Goal: Task Accomplishment & Management: Manage account settings

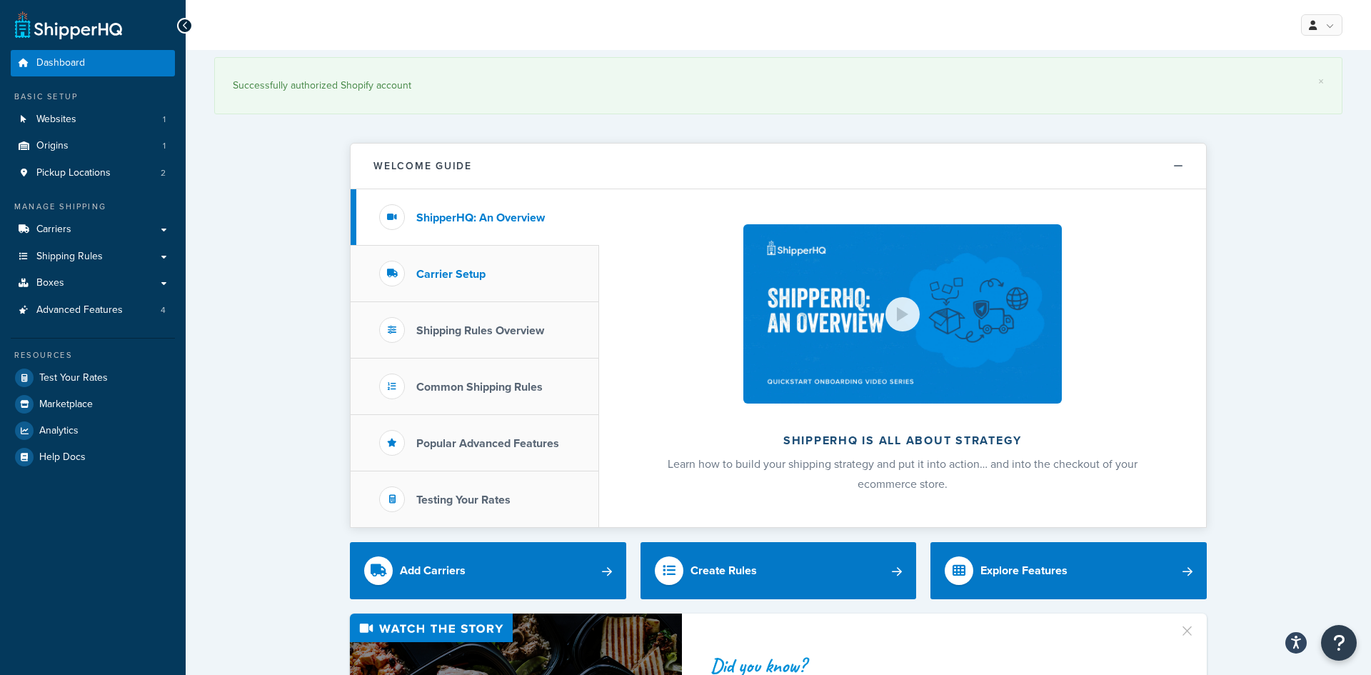
click at [482, 274] on h3 "Carrier Setup" at bounding box center [450, 274] width 69 height 13
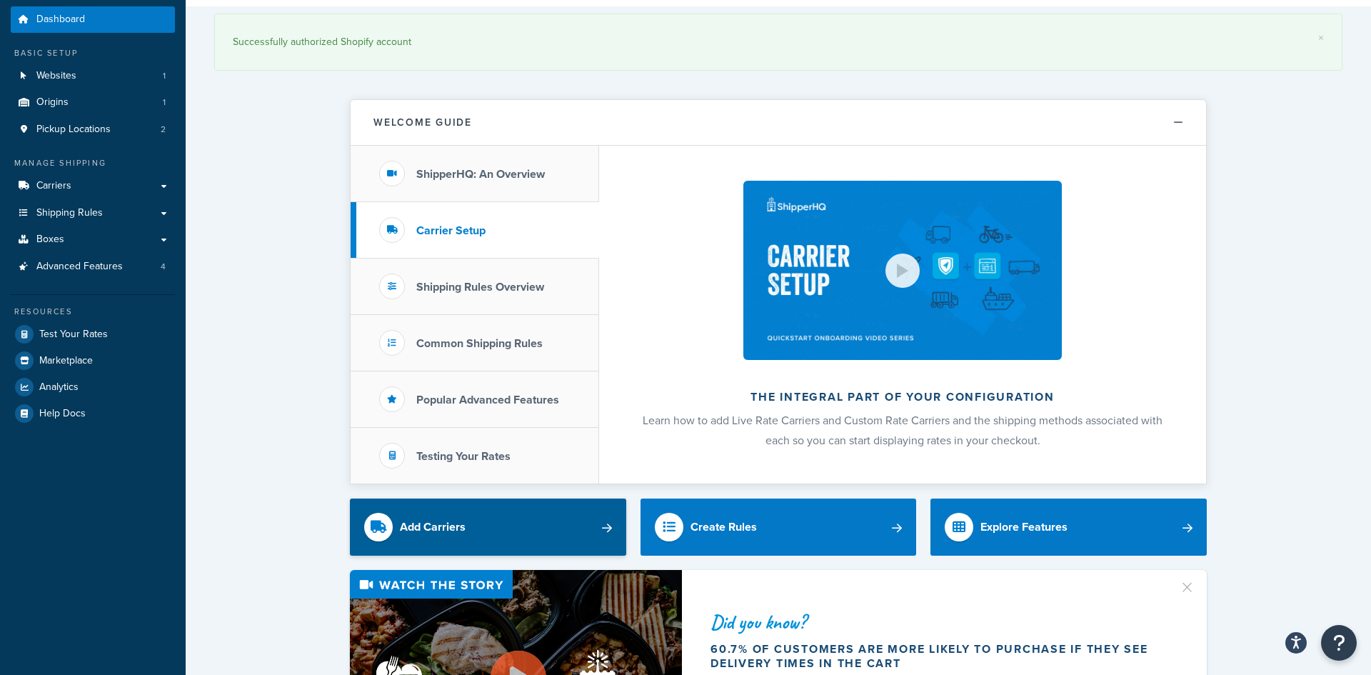
scroll to position [58, 0]
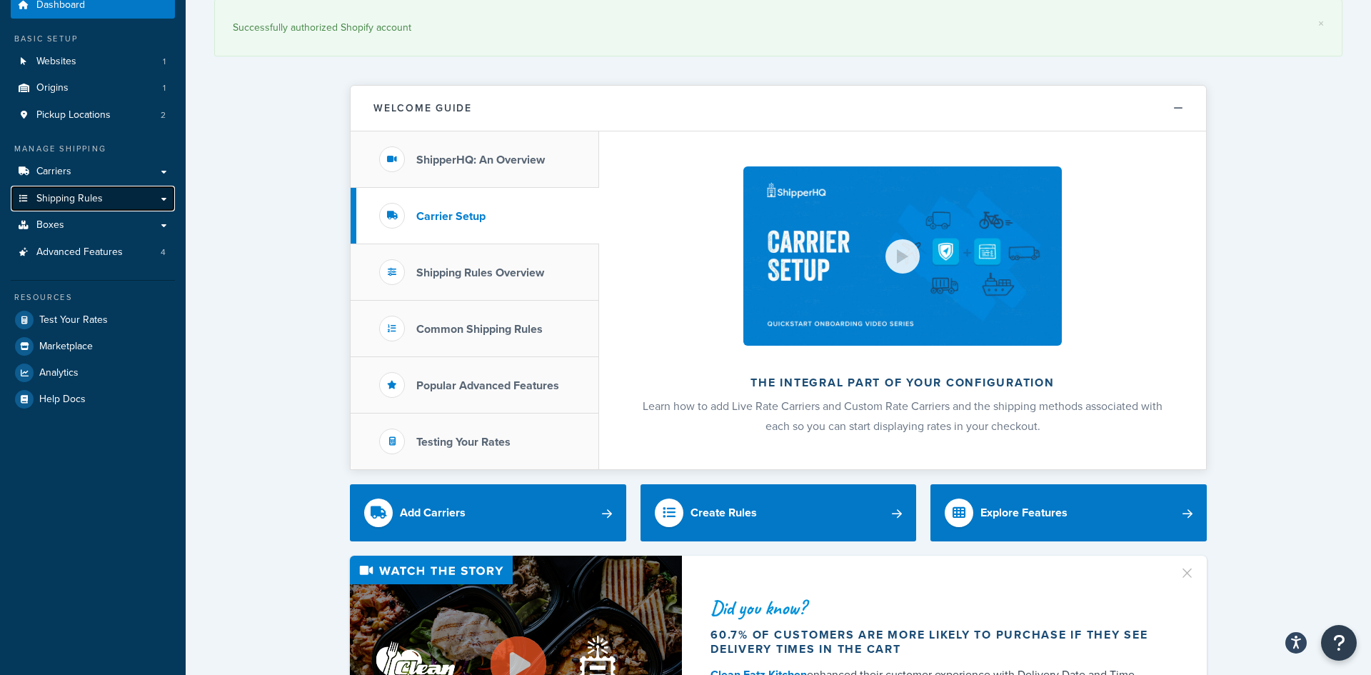
click at [137, 198] on link "Shipping Rules" at bounding box center [93, 199] width 164 height 26
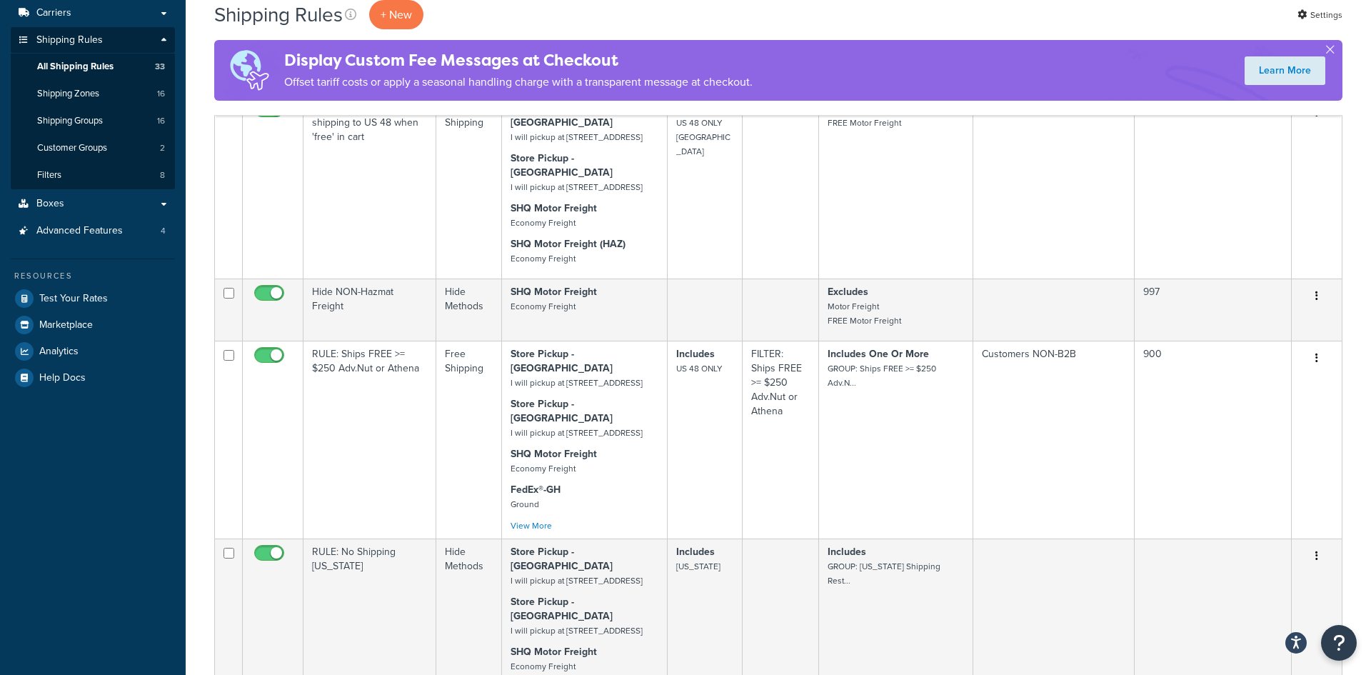
scroll to position [132, 0]
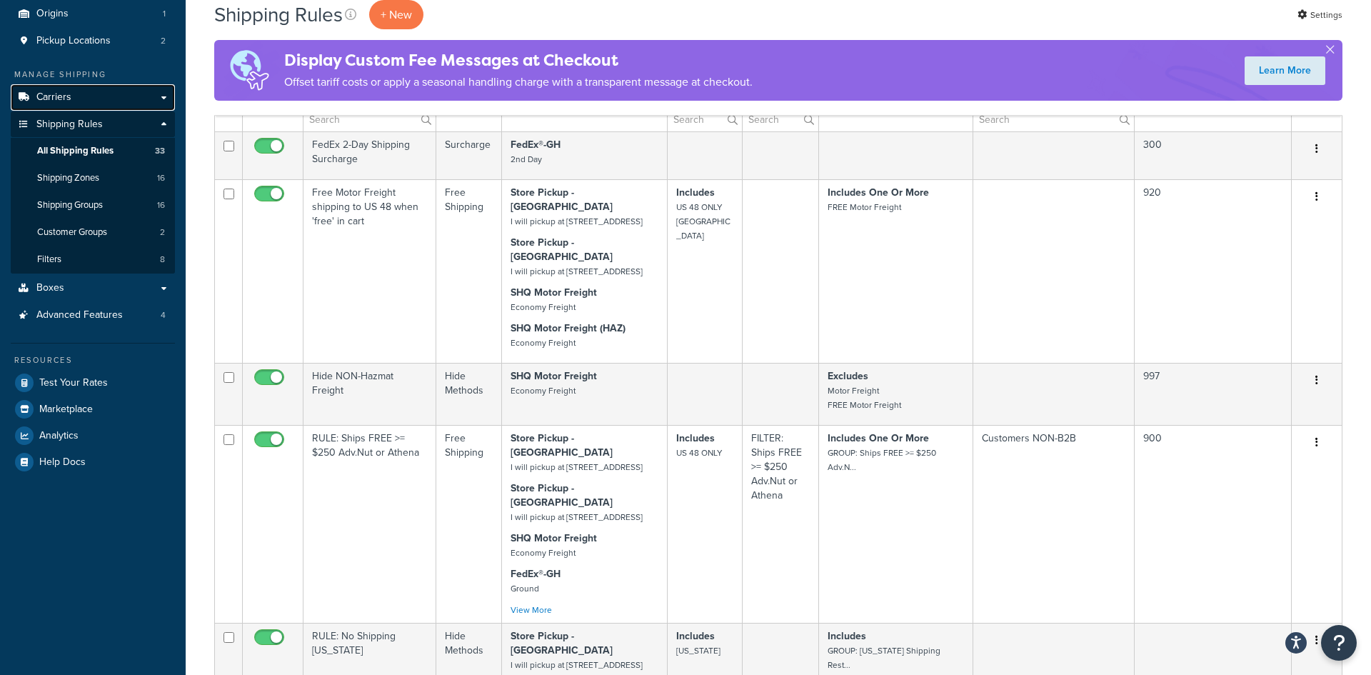
click at [90, 86] on link "Carriers" at bounding box center [93, 97] width 164 height 26
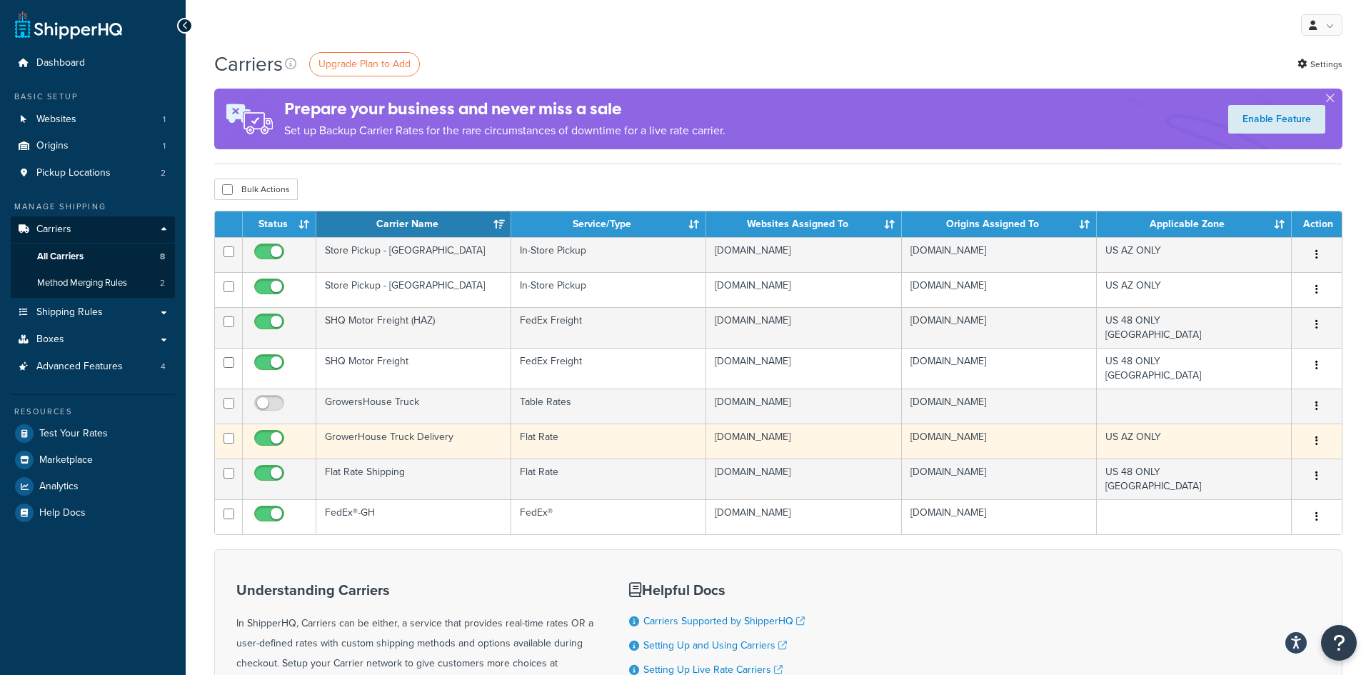
click at [415, 439] on td "GrowerHouse Truck Delivery" at bounding box center [413, 440] width 195 height 35
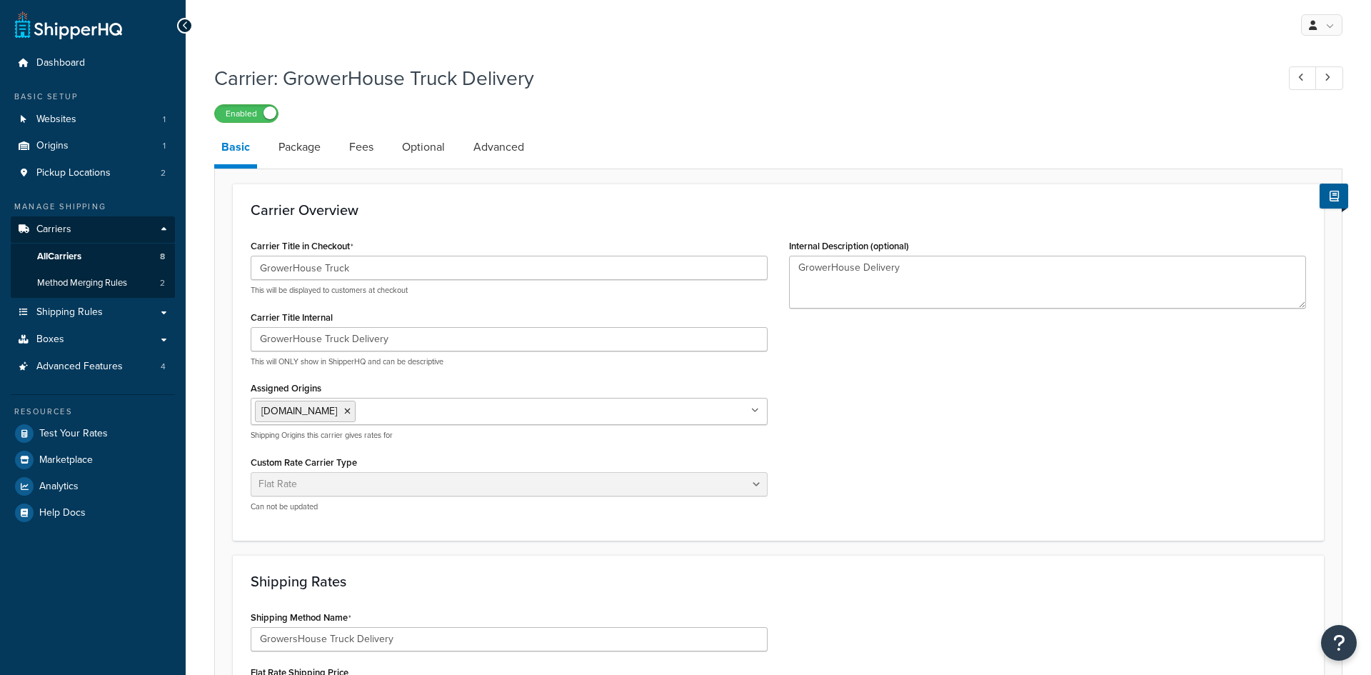
select select "flat"
click at [183, 25] on icon at bounding box center [185, 26] width 6 height 10
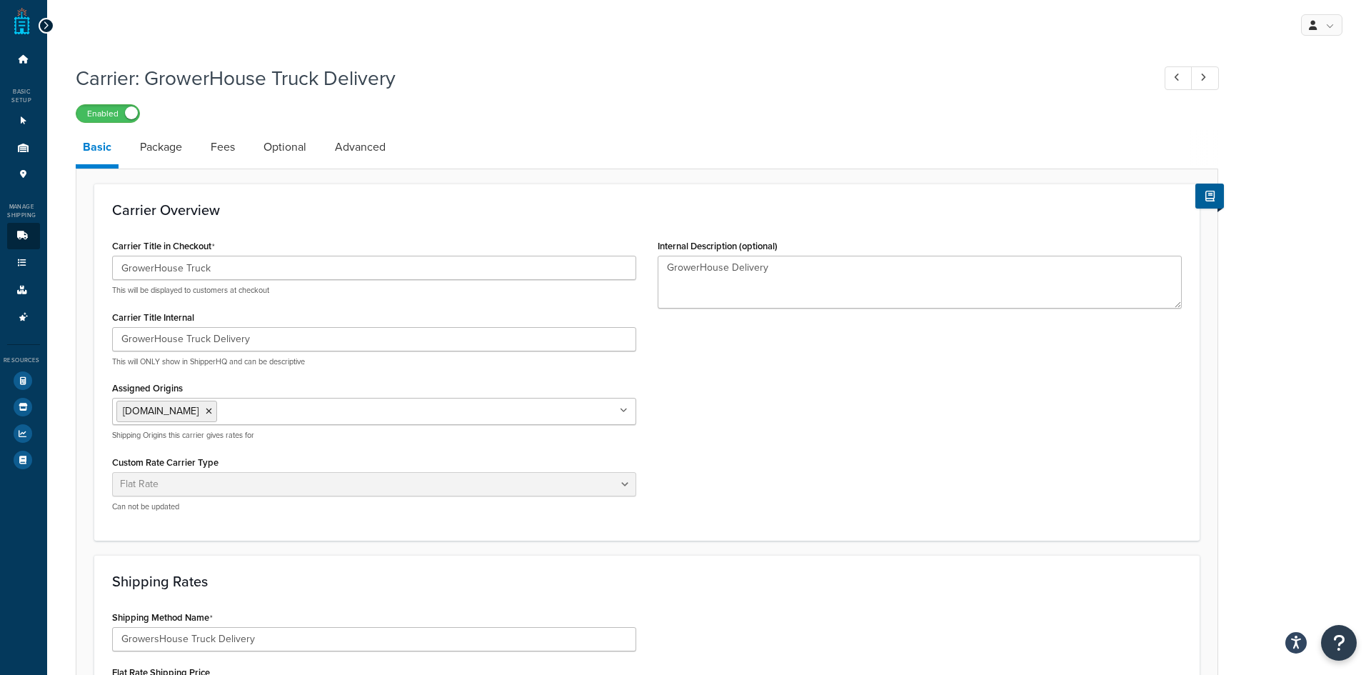
click at [46, 28] on icon at bounding box center [46, 26] width 6 height 10
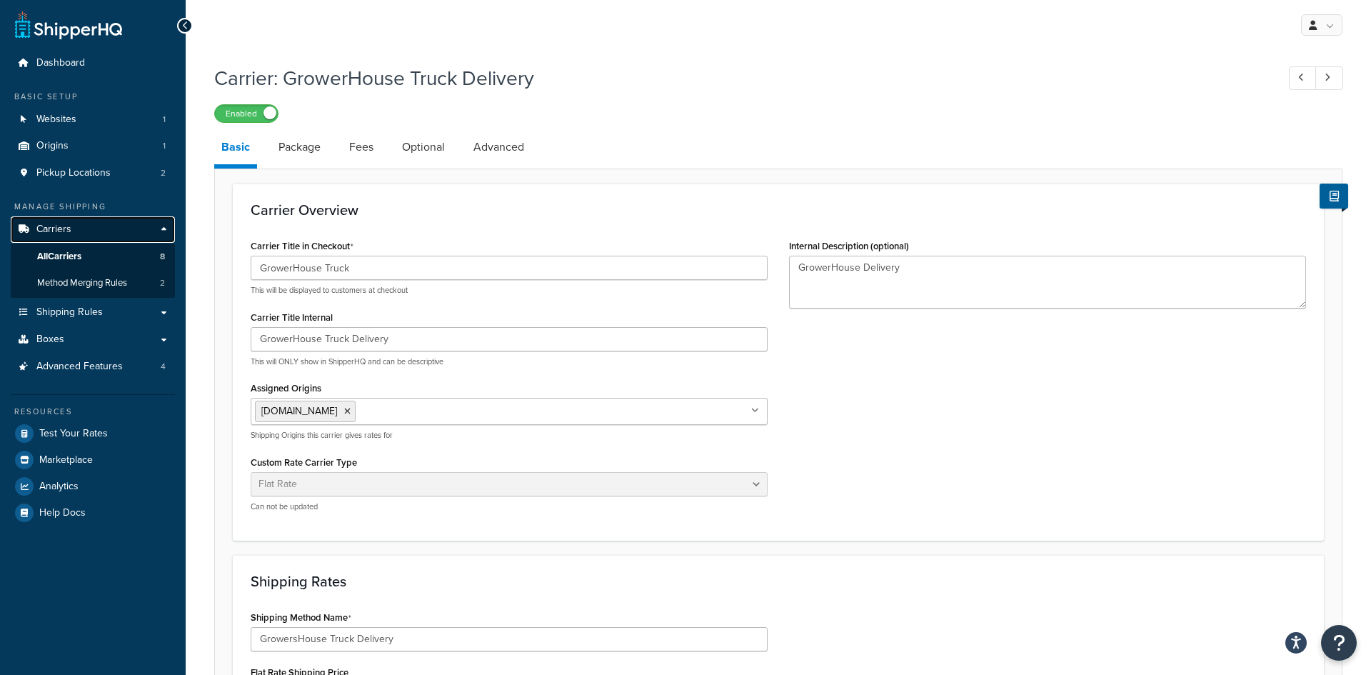
click at [98, 231] on link "Carriers" at bounding box center [93, 229] width 164 height 26
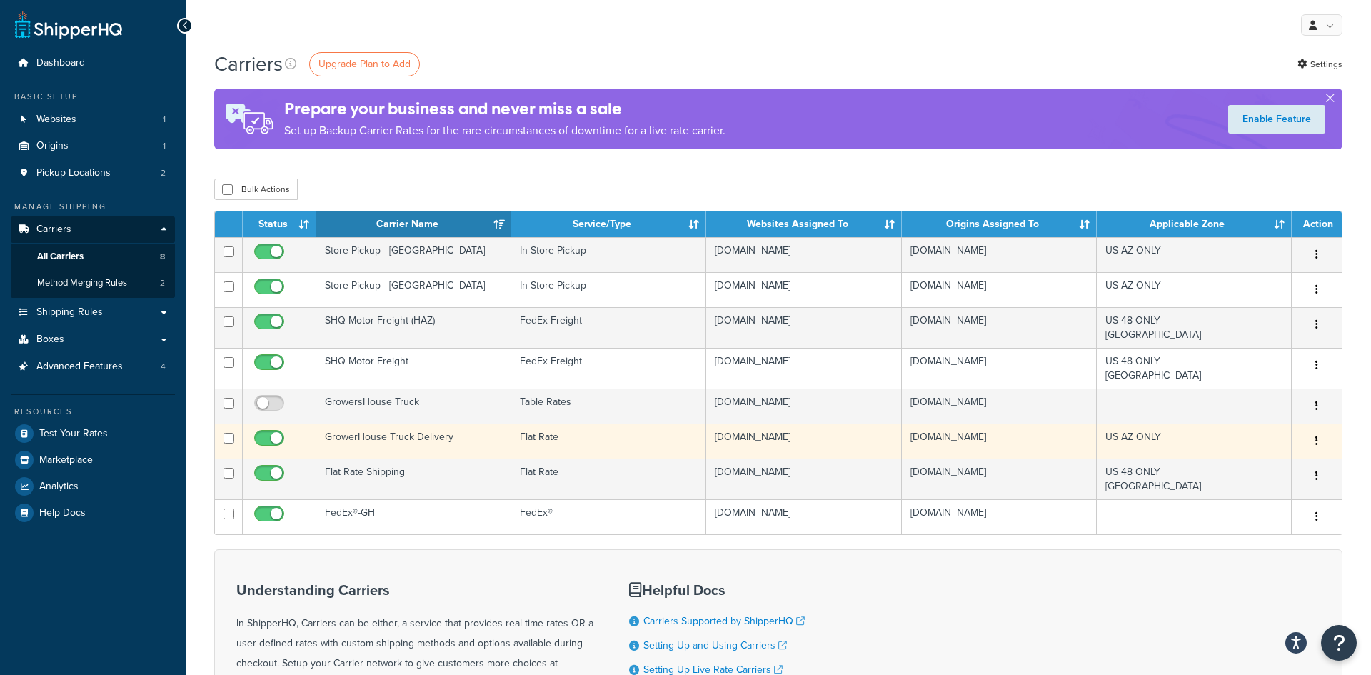
click at [366, 441] on td "GrowerHouse Truck Delivery" at bounding box center [413, 440] width 195 height 35
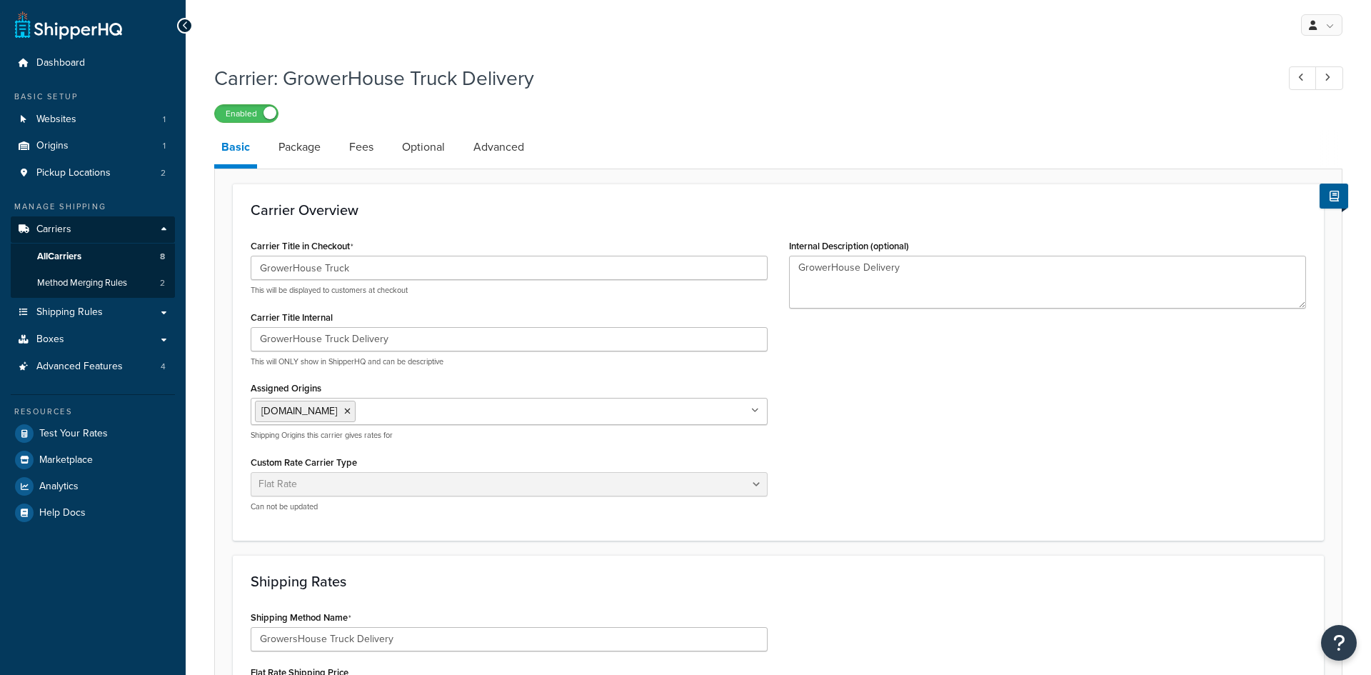
select select "flat"
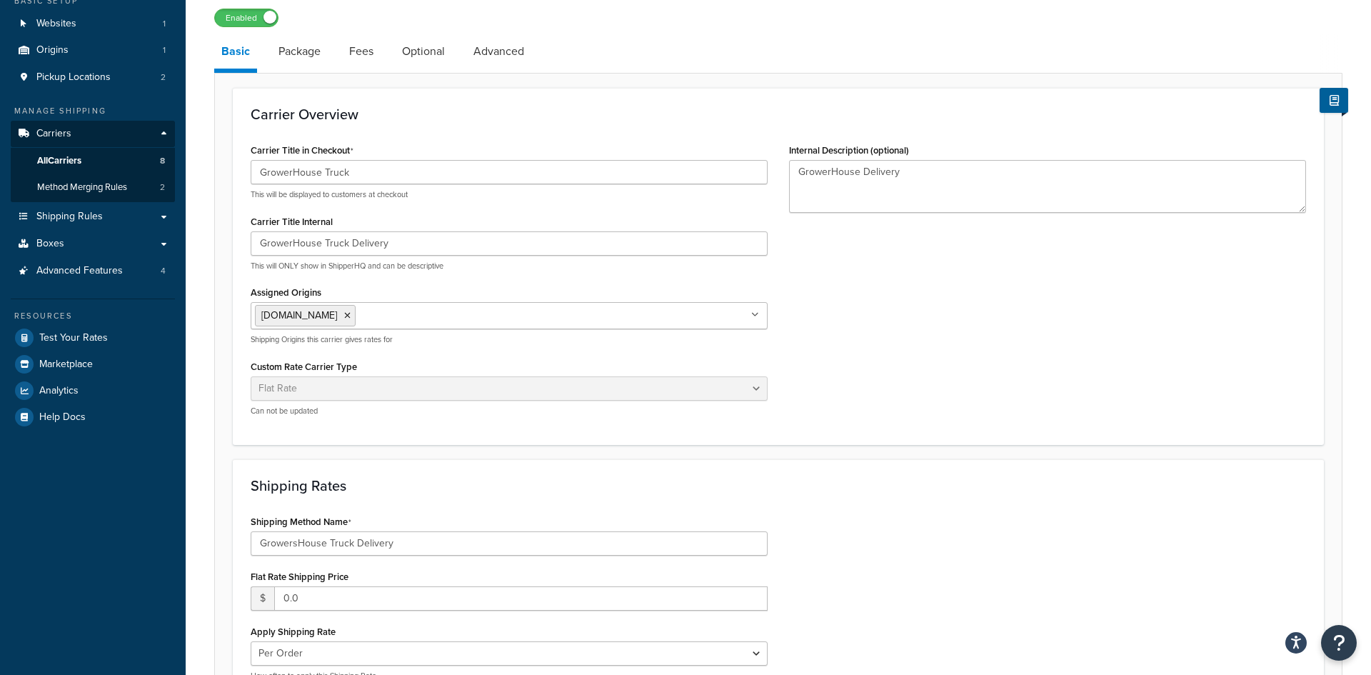
scroll to position [95, 0]
click at [370, 59] on link "Fees" at bounding box center [361, 52] width 39 height 34
select select "AFTER"
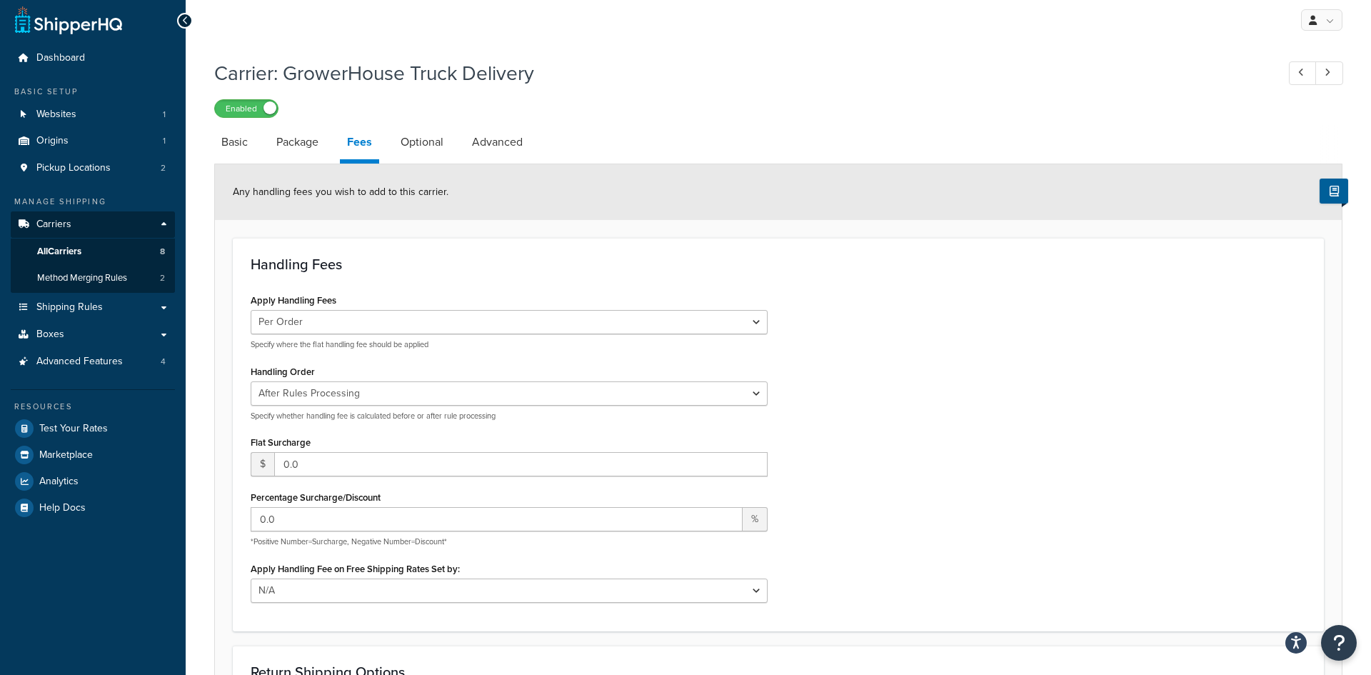
scroll to position [1, 0]
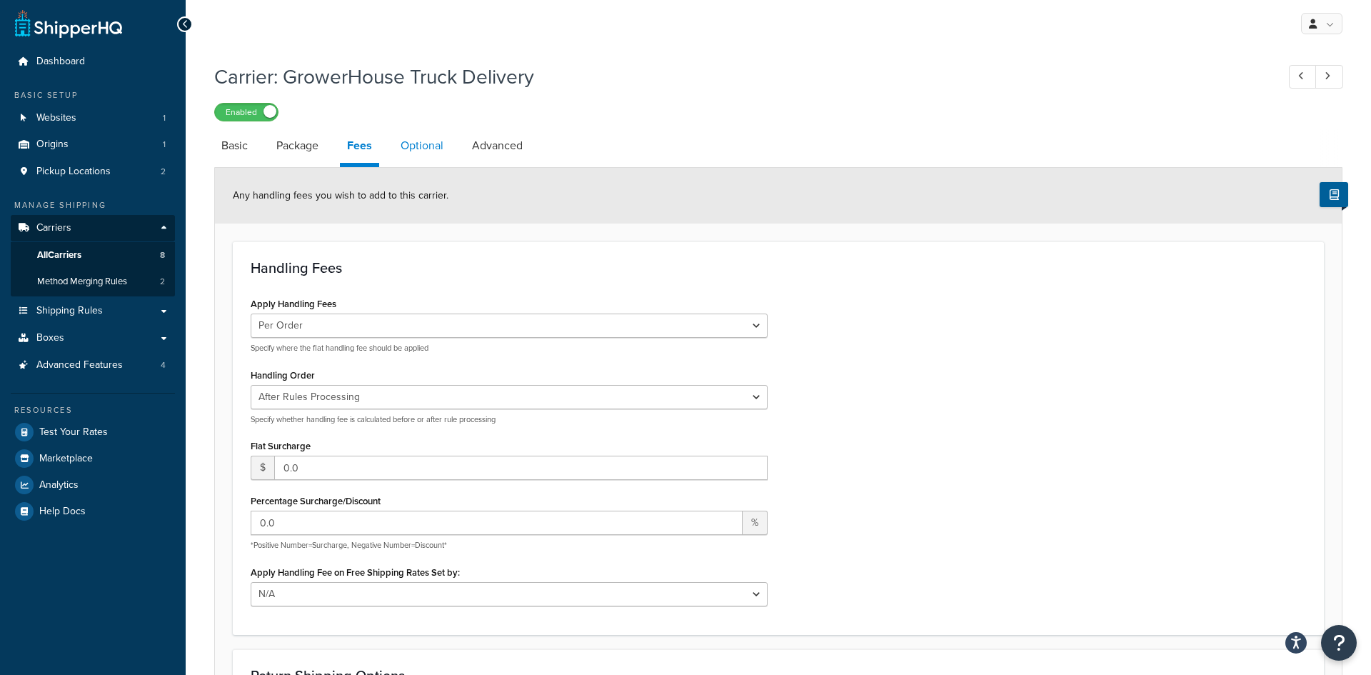
click at [425, 134] on link "Optional" at bounding box center [421, 145] width 57 height 34
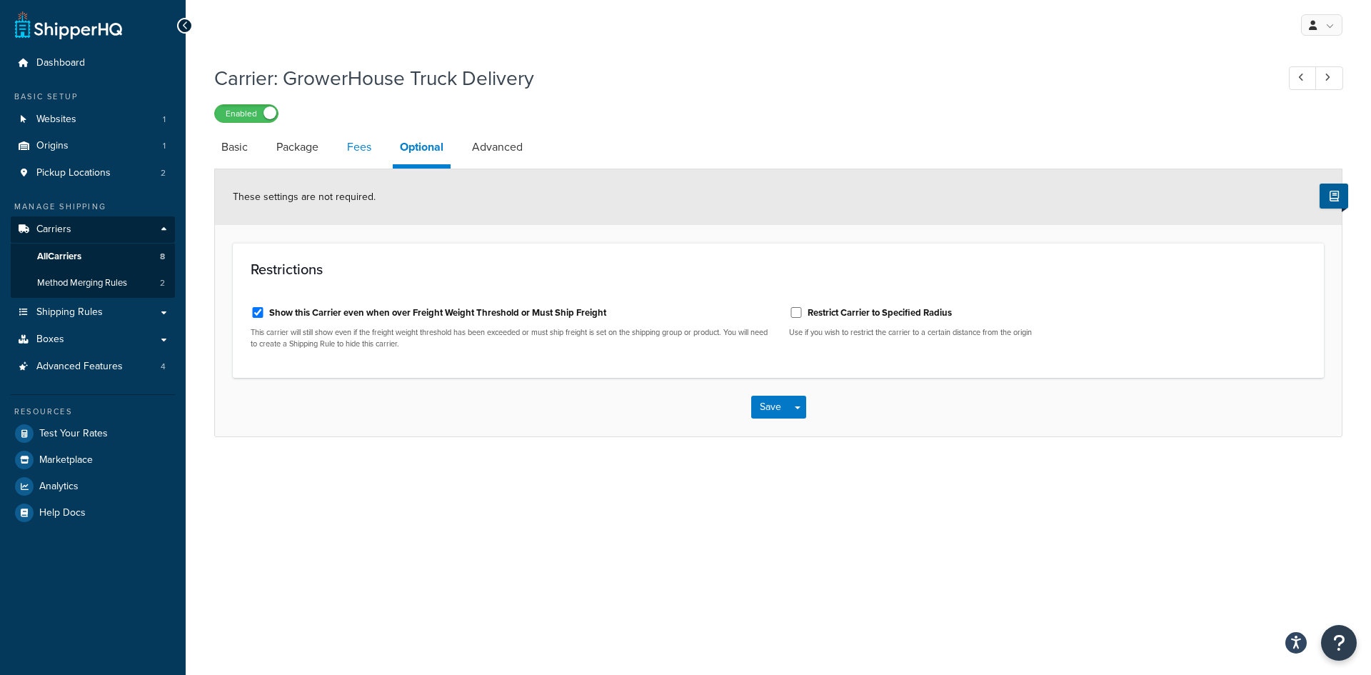
click at [352, 150] on link "Fees" at bounding box center [359, 147] width 39 height 34
select select "AFTER"
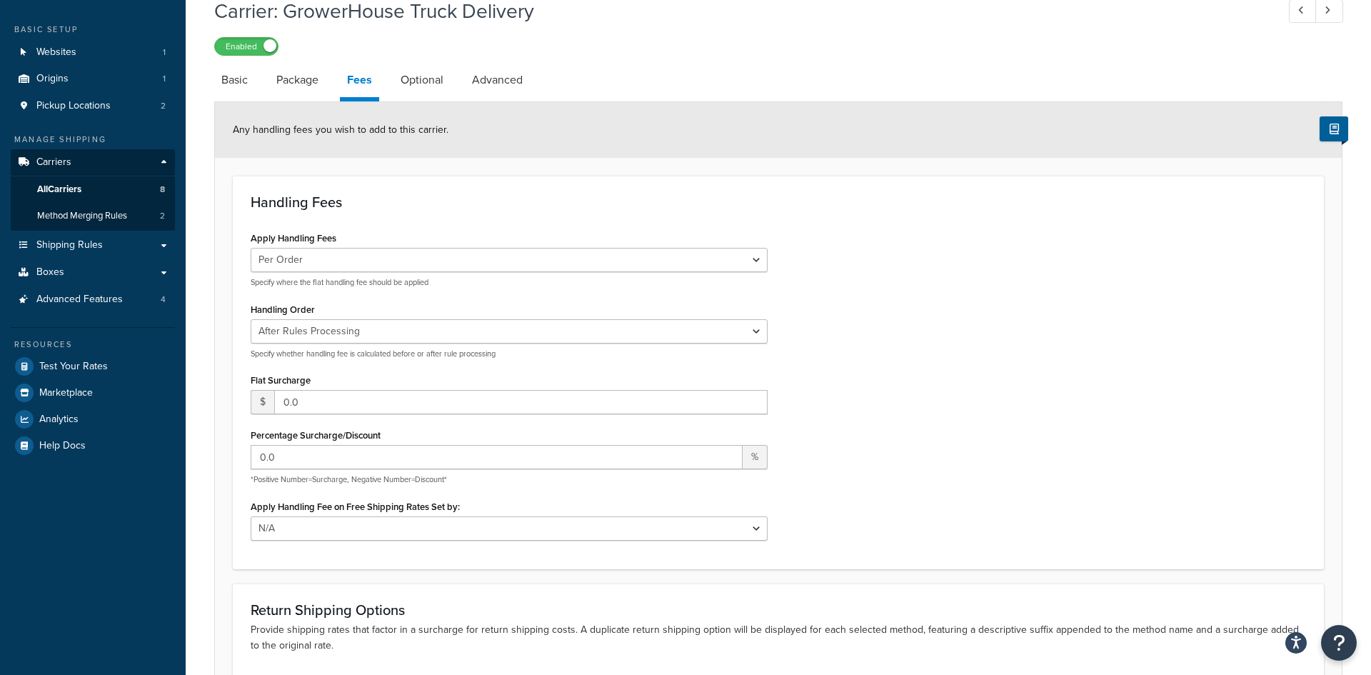
scroll to position [54, 0]
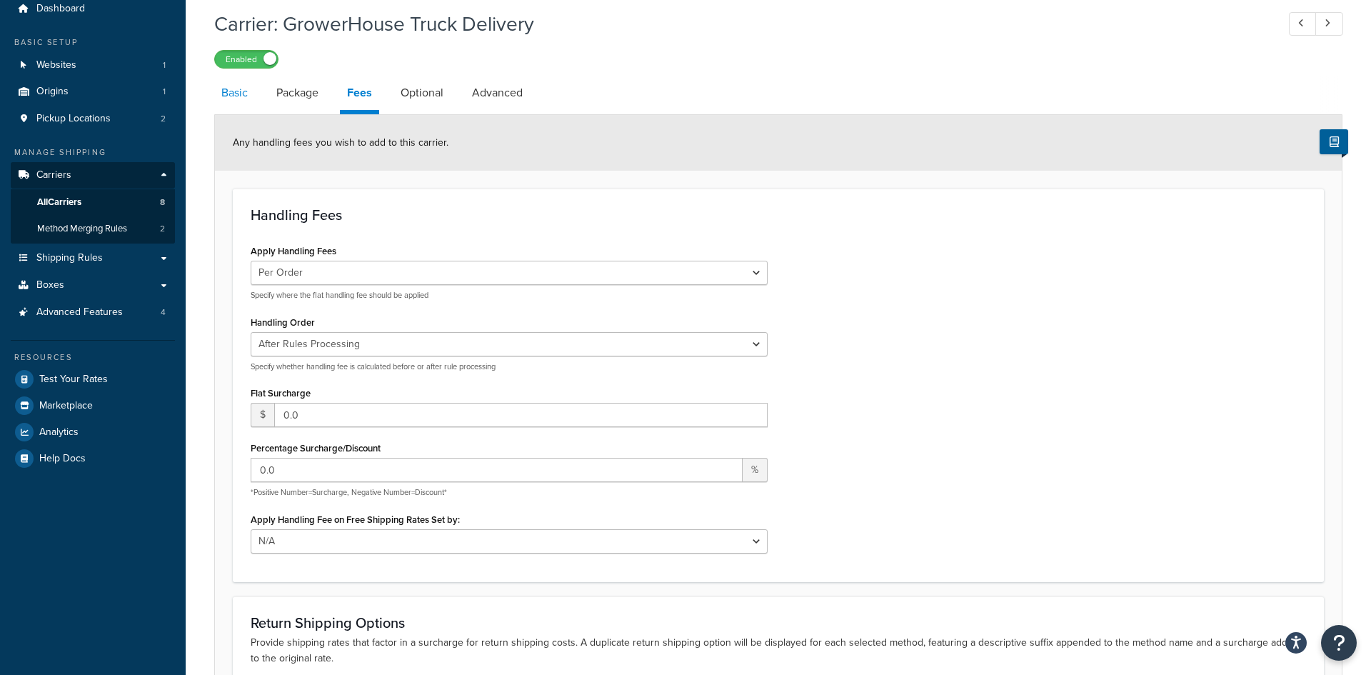
click at [236, 100] on link "Basic" at bounding box center [234, 93] width 41 height 34
select select "flat"
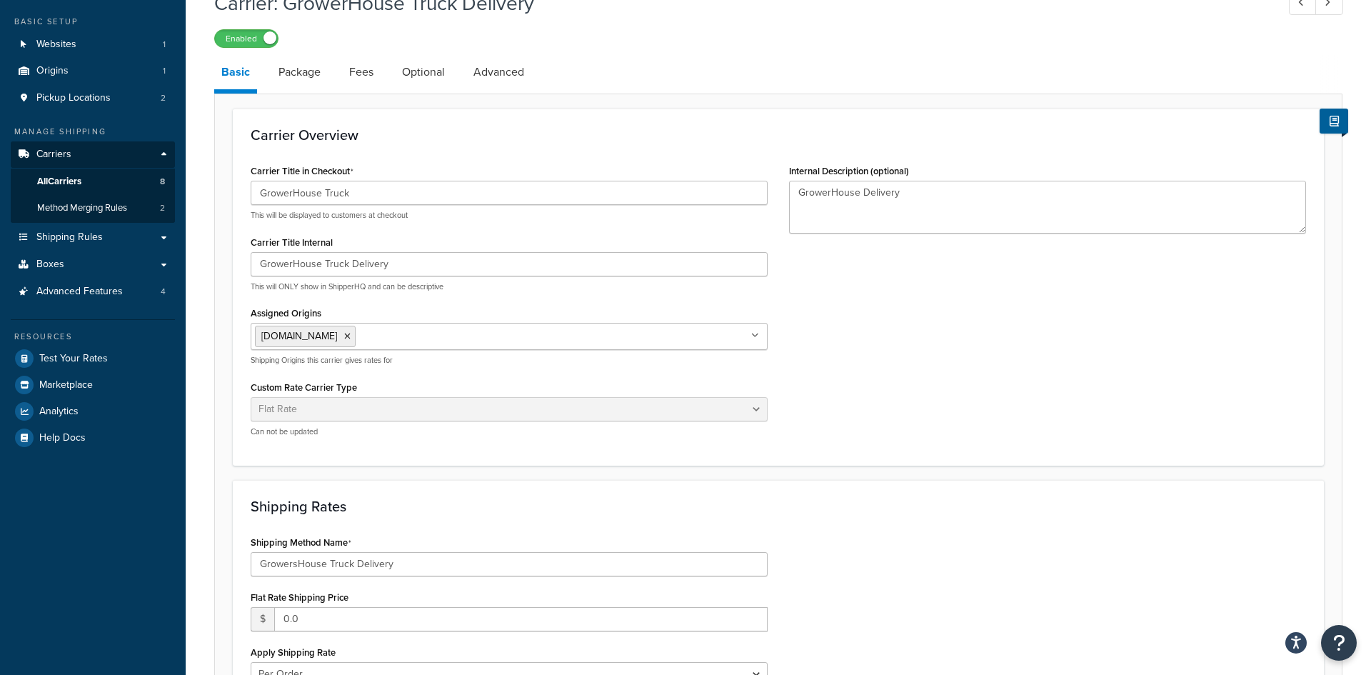
scroll to position [76, 0]
click at [140, 241] on link "Shipping Rules" at bounding box center [93, 236] width 164 height 26
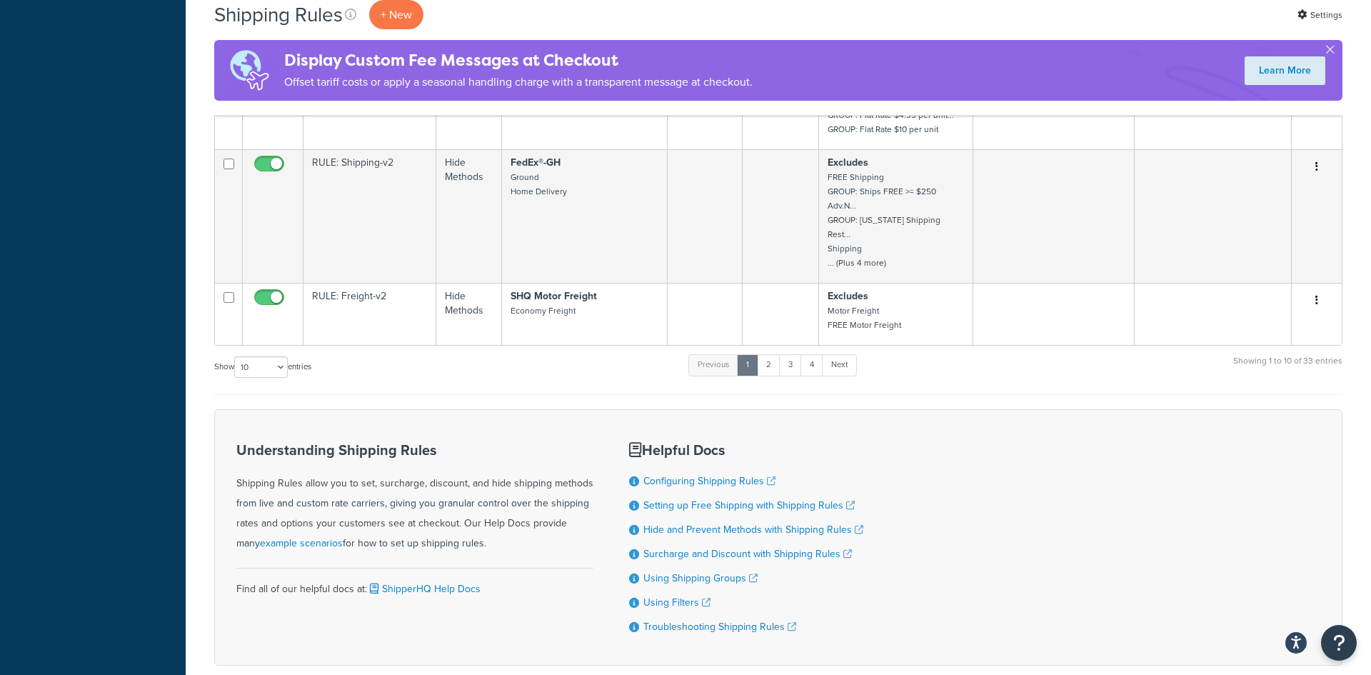
scroll to position [1171, 0]
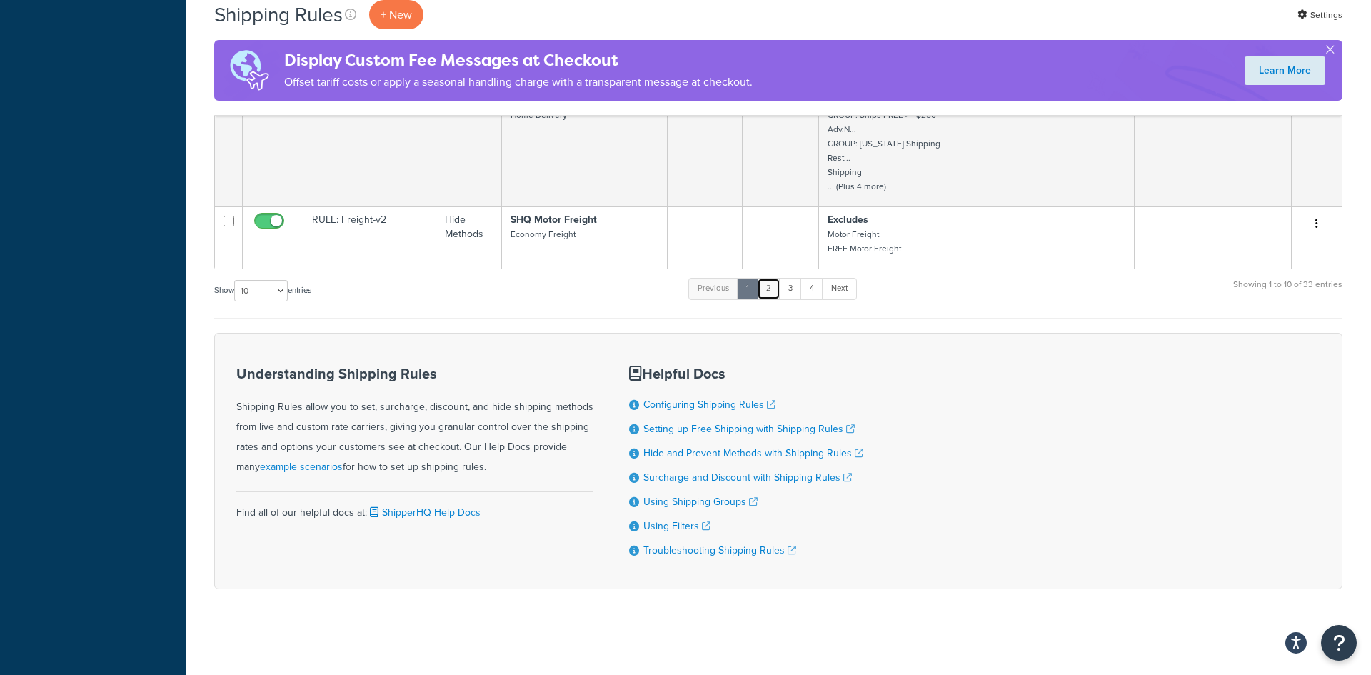
click at [773, 288] on link "2" at bounding box center [769, 288] width 24 height 21
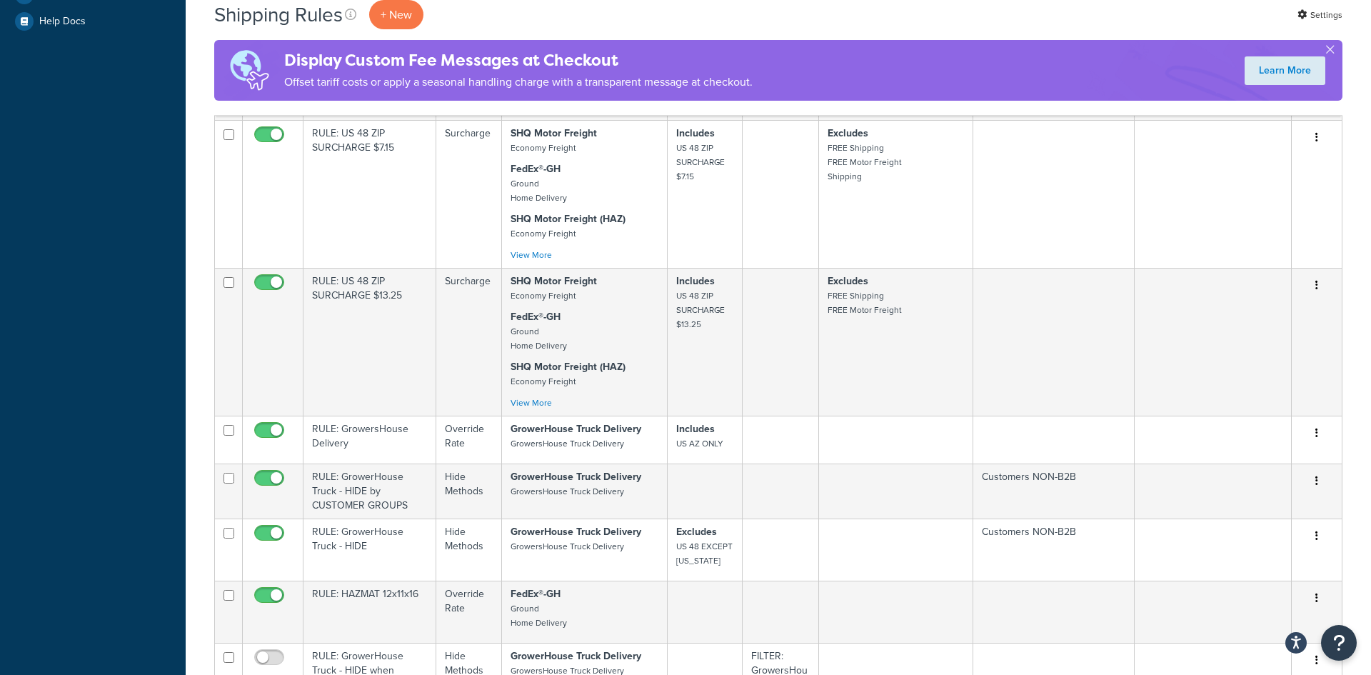
scroll to position [715, 0]
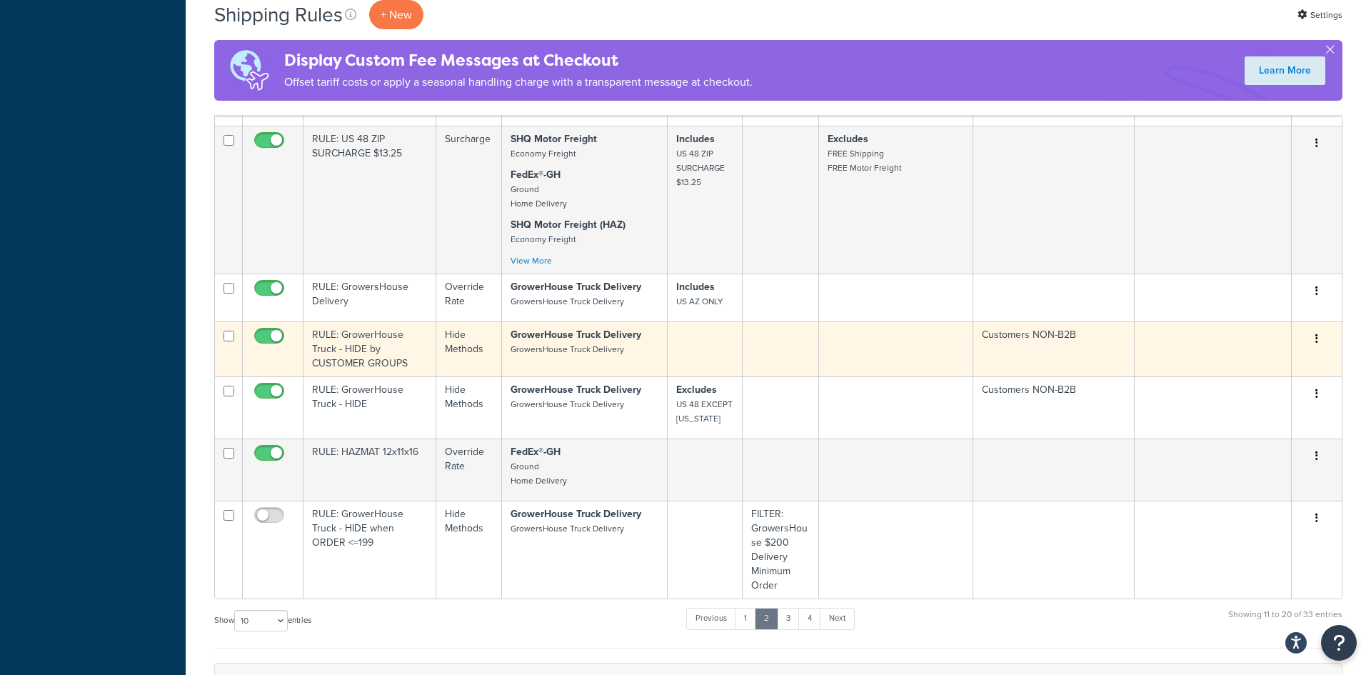
click at [358, 343] on td "RULE: GrowerHouse Truck - HIDE by CUSTOMER GROUPS" at bounding box center [369, 348] width 133 height 55
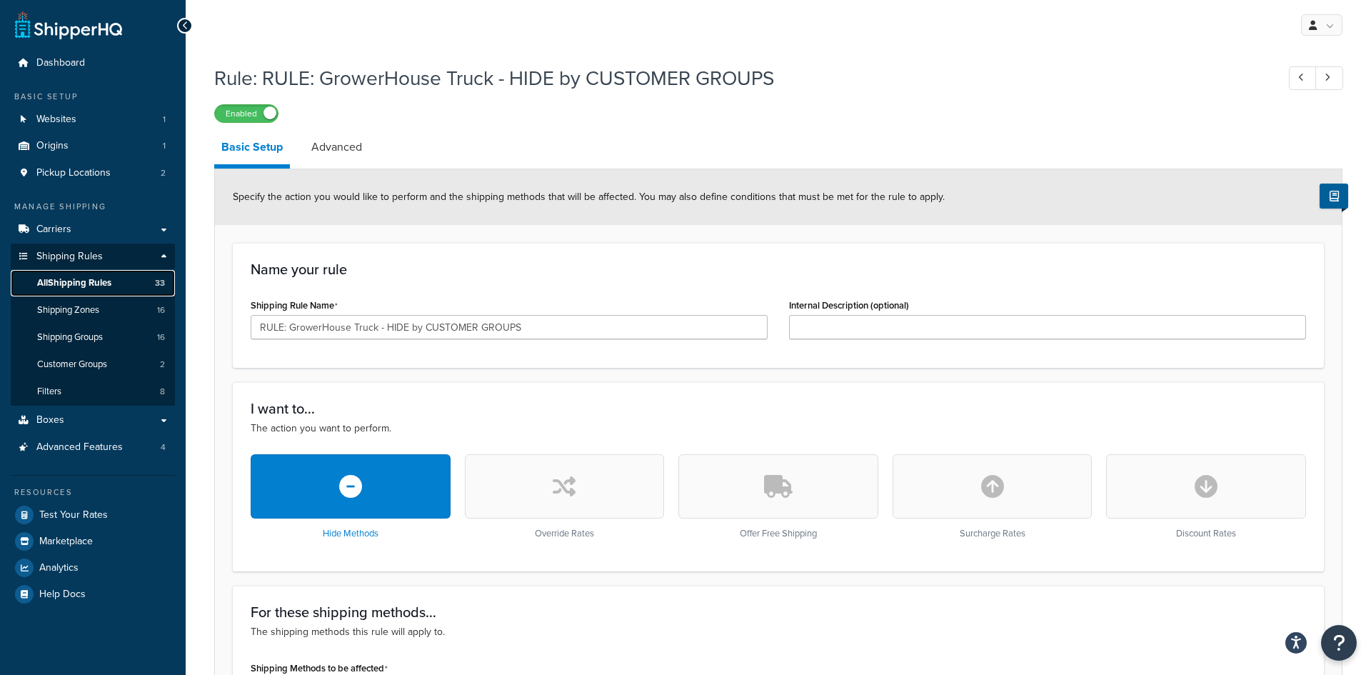
click at [114, 282] on link "All Shipping Rules 33" at bounding box center [93, 283] width 164 height 26
click at [96, 271] on link "All Shipping Rules 33" at bounding box center [93, 283] width 164 height 26
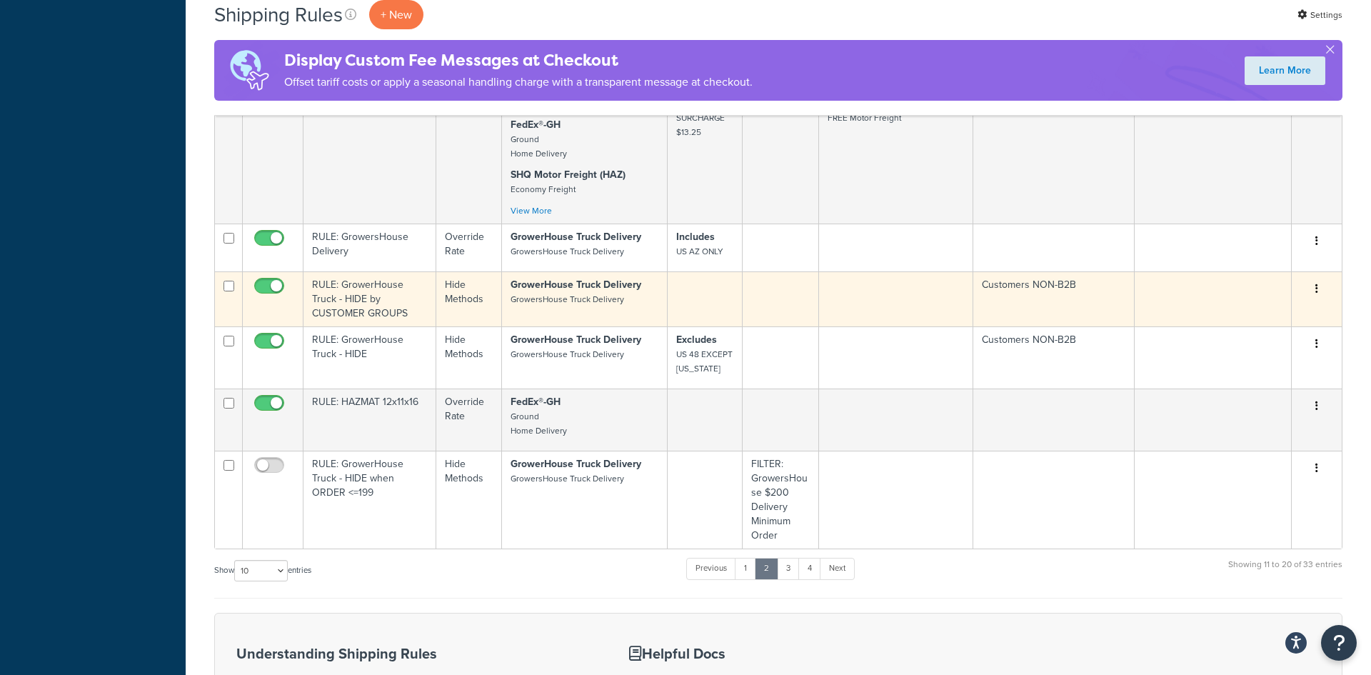
scroll to position [752, 0]
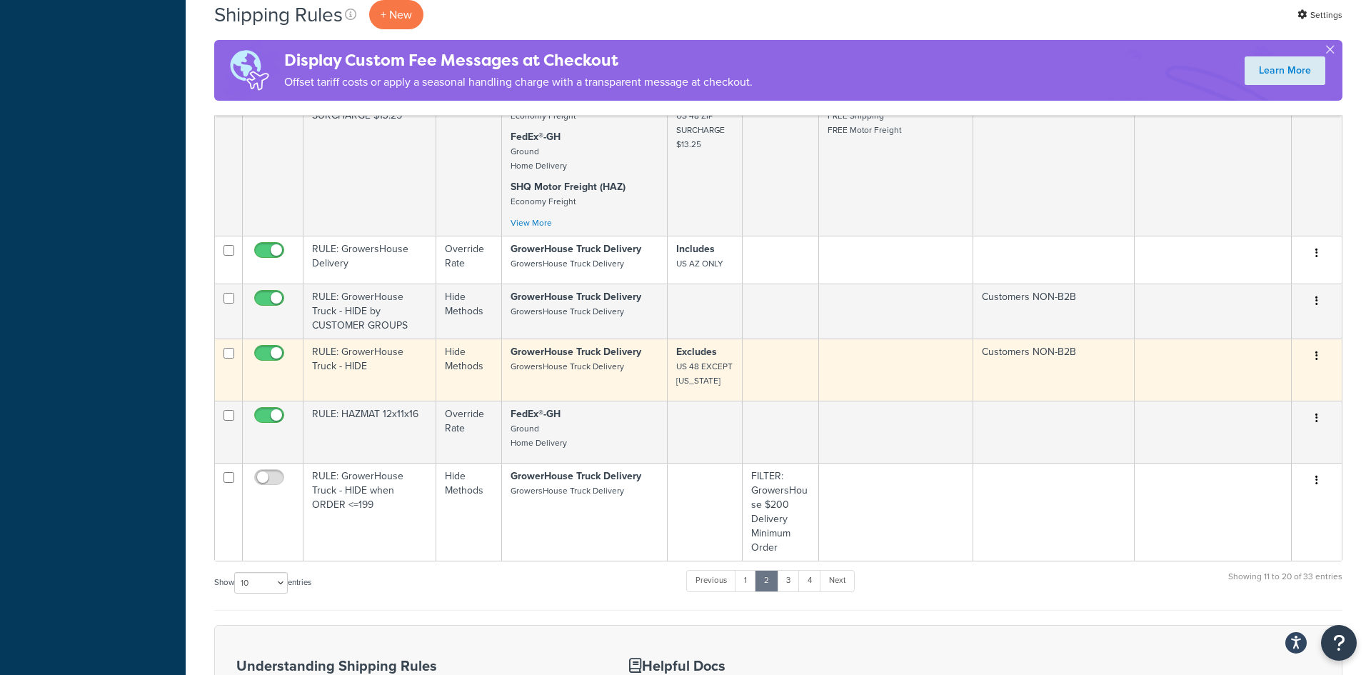
click at [1308, 358] on button "button" at bounding box center [1316, 356] width 20 height 23
click at [1294, 385] on link "Edit" at bounding box center [1269, 382] width 113 height 29
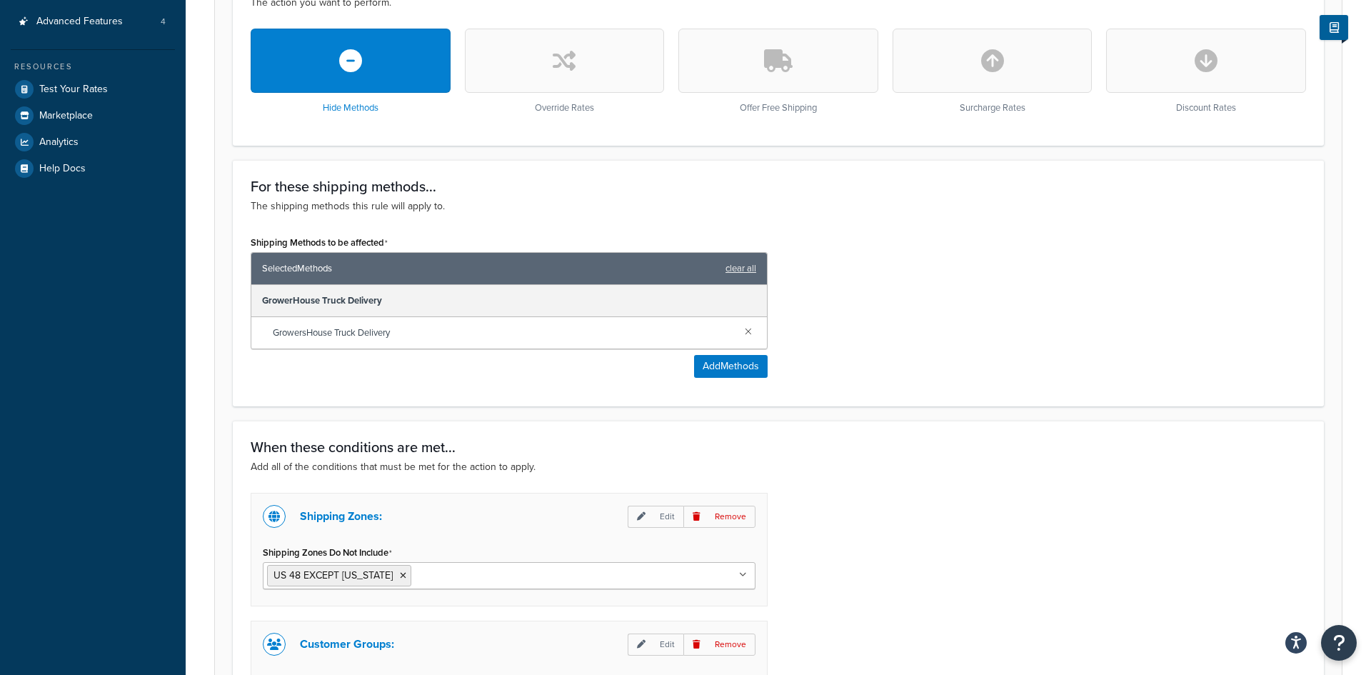
scroll to position [334, 0]
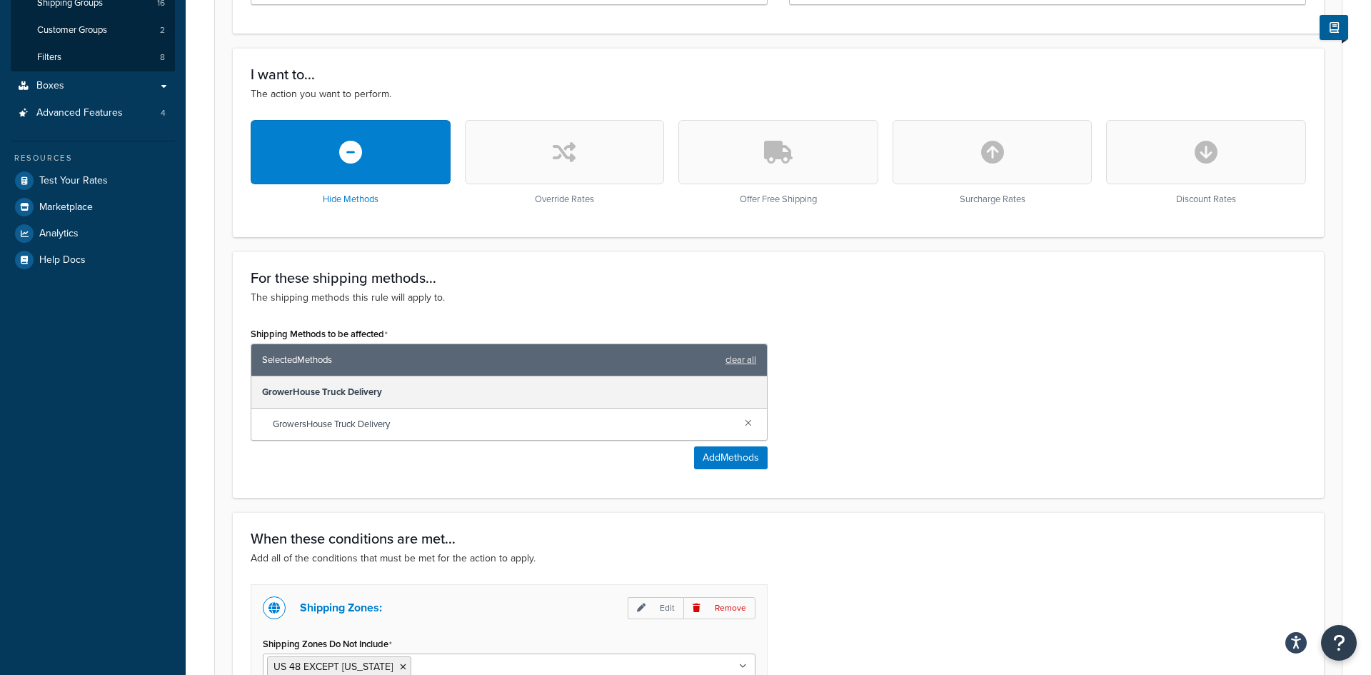
click at [599, 168] on button "button" at bounding box center [565, 152] width 200 height 64
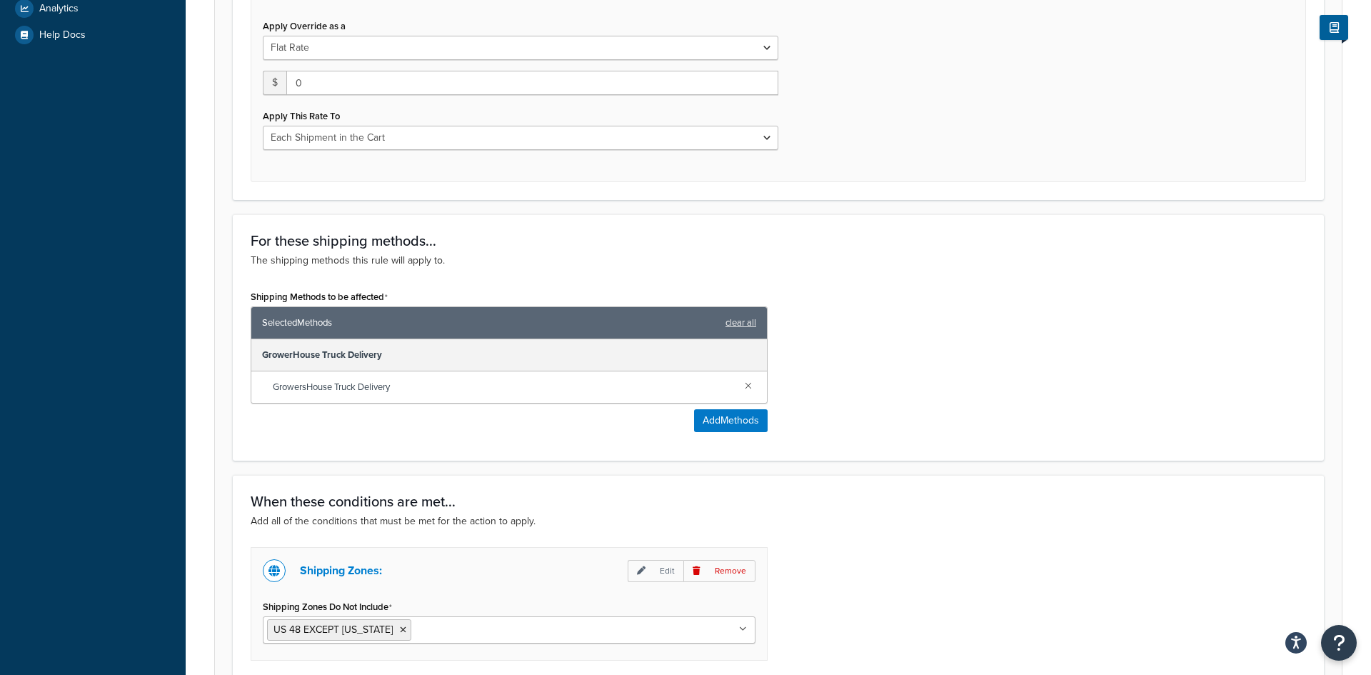
scroll to position [315, 0]
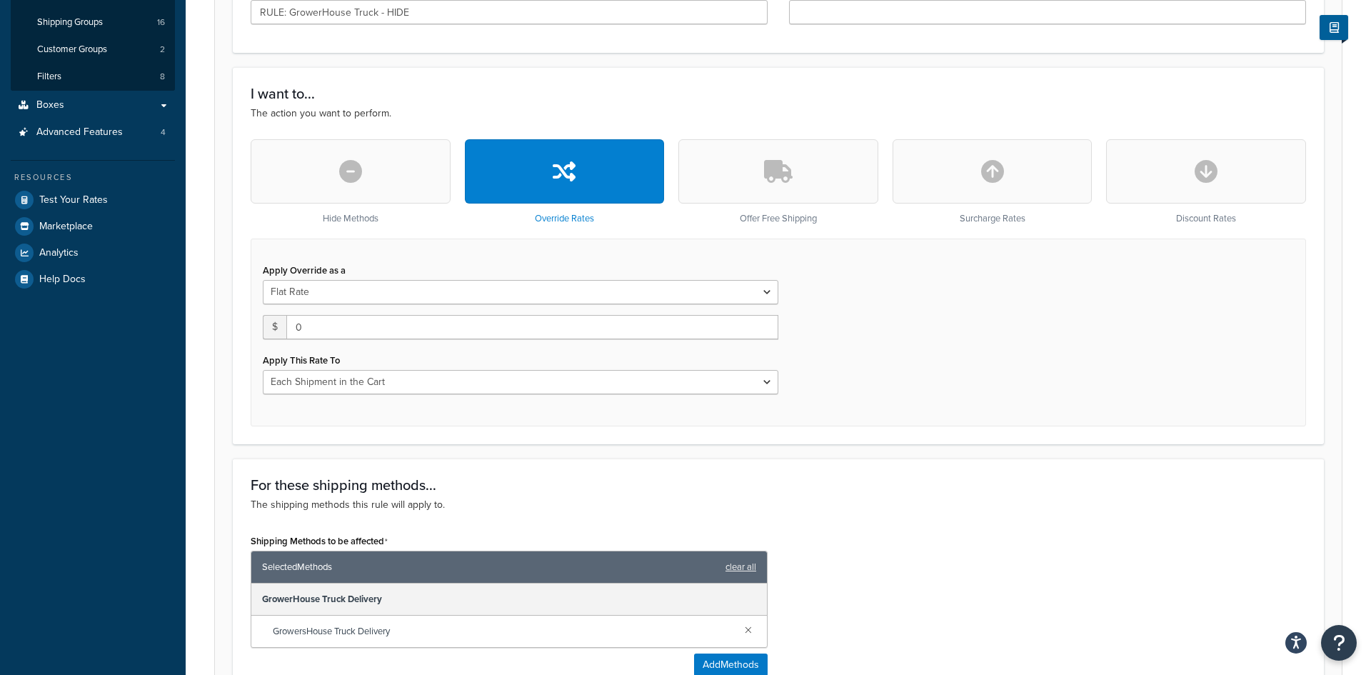
click at [961, 178] on button "button" at bounding box center [992, 171] width 200 height 64
select select "CART"
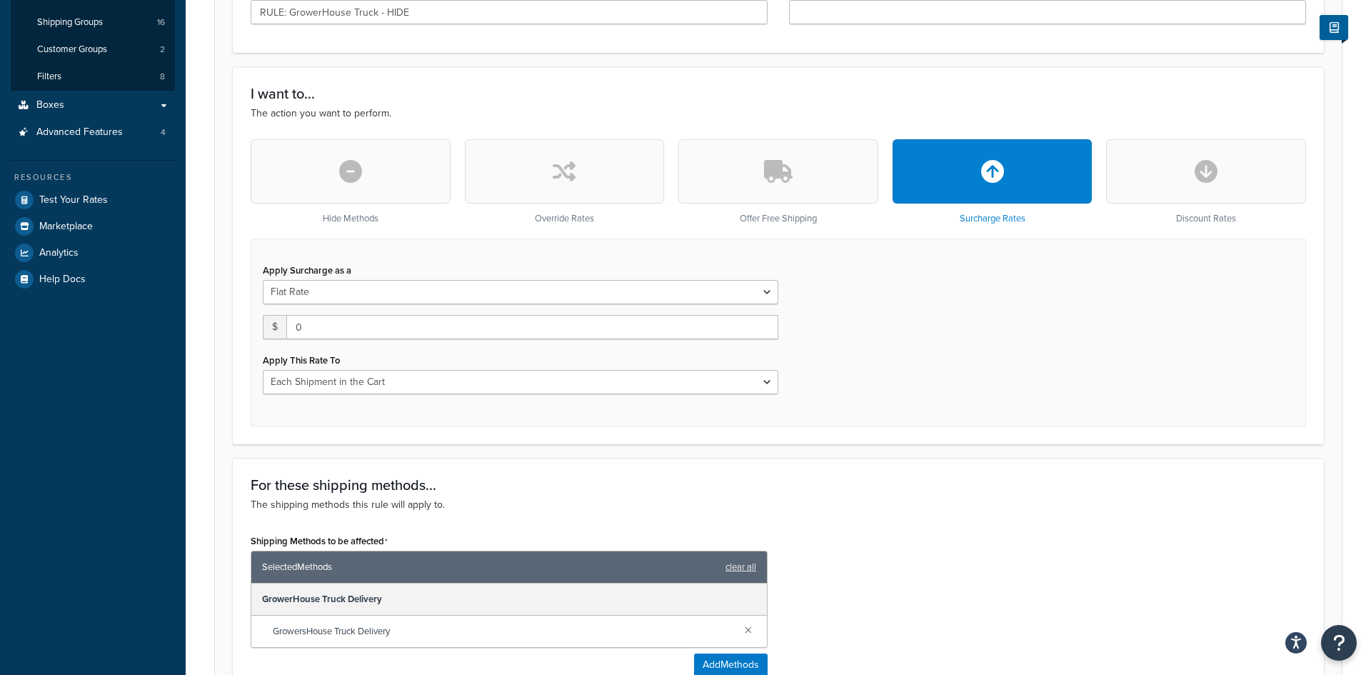
click at [1193, 175] on button "button" at bounding box center [1206, 171] width 200 height 64
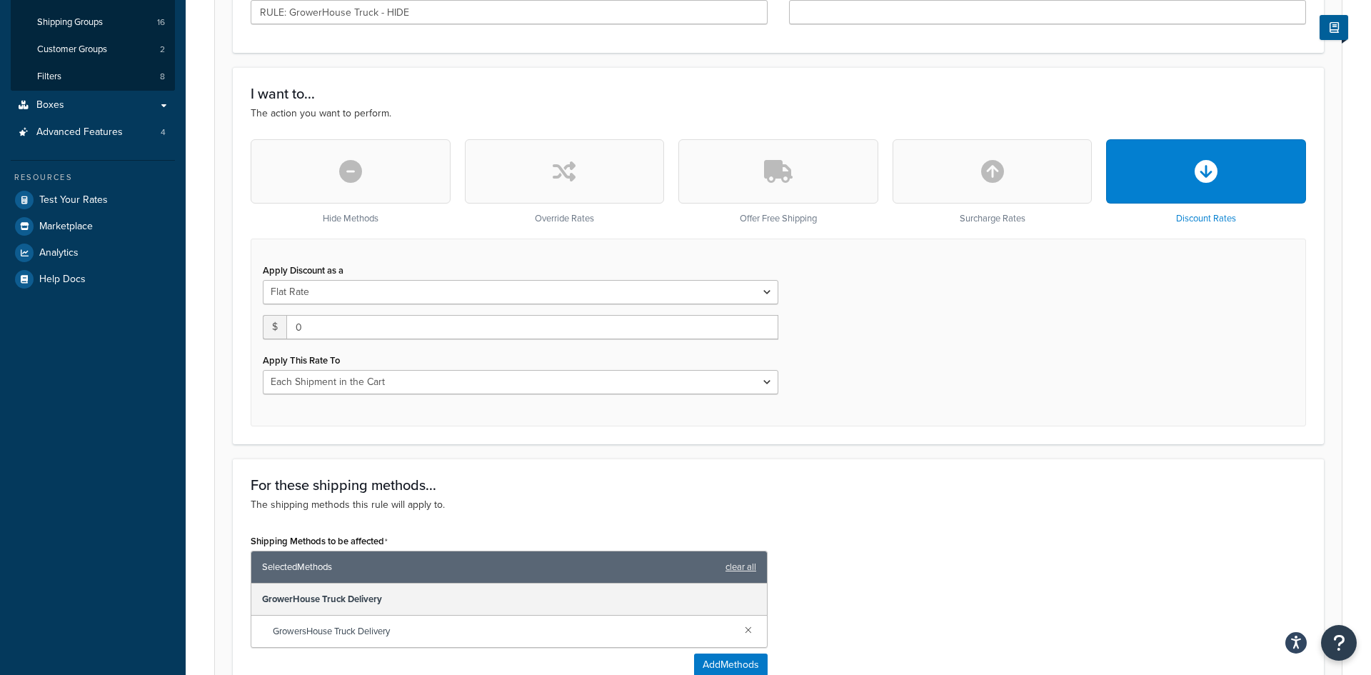
click at [783, 163] on icon "button" at bounding box center [778, 171] width 29 height 23
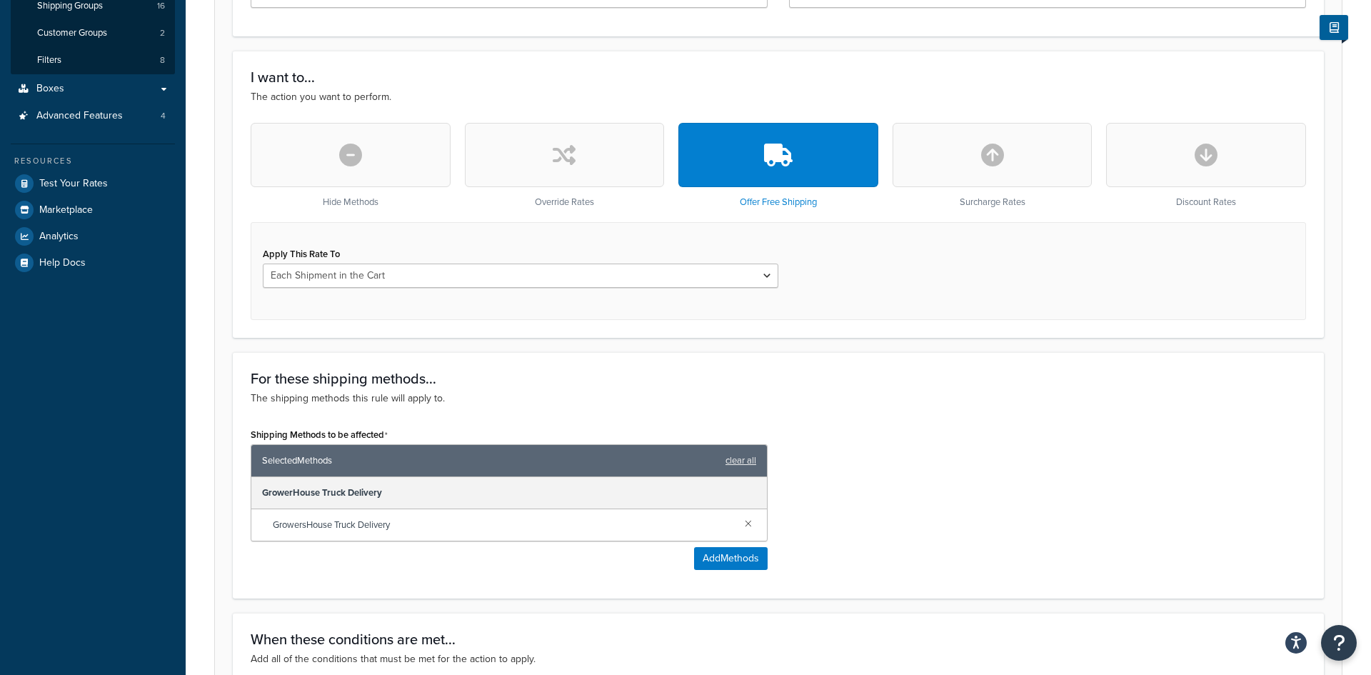
scroll to position [324, 0]
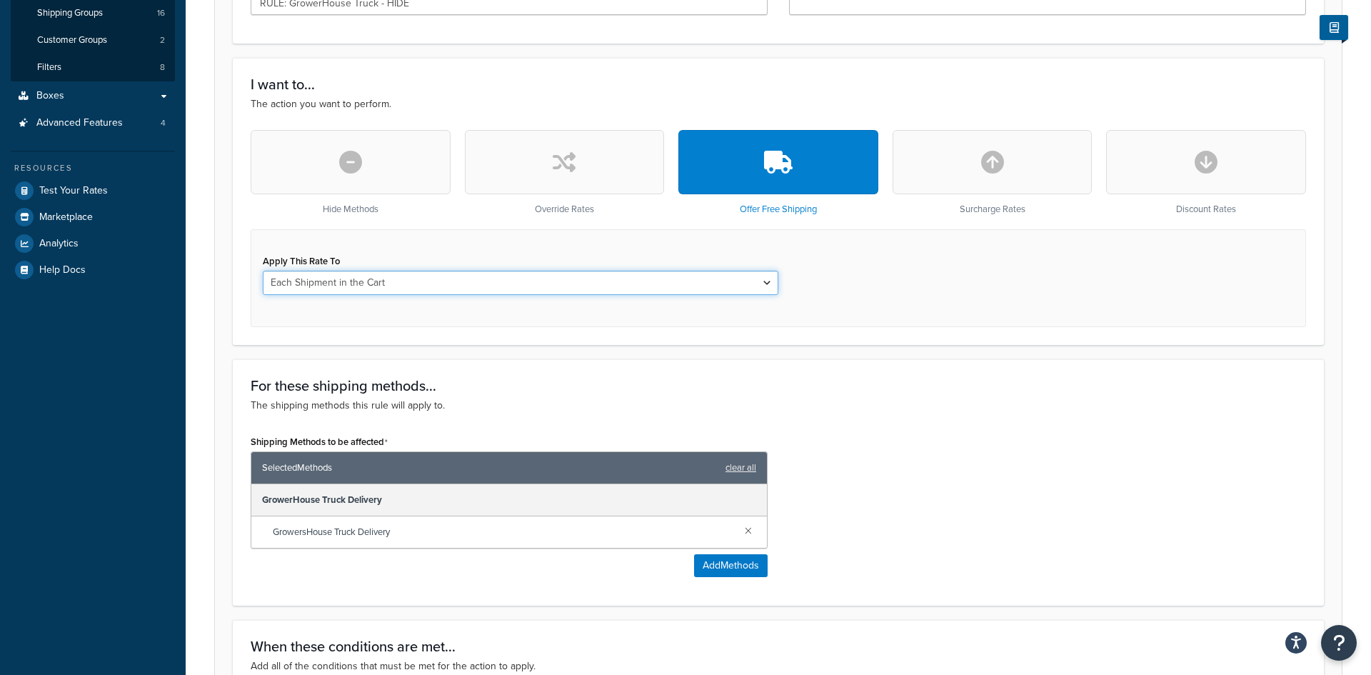
click at [478, 291] on select "Each Shipment in the Cart Each Origin in the Cart Each Shipping Group in the Ca…" at bounding box center [520, 283] width 515 height 24
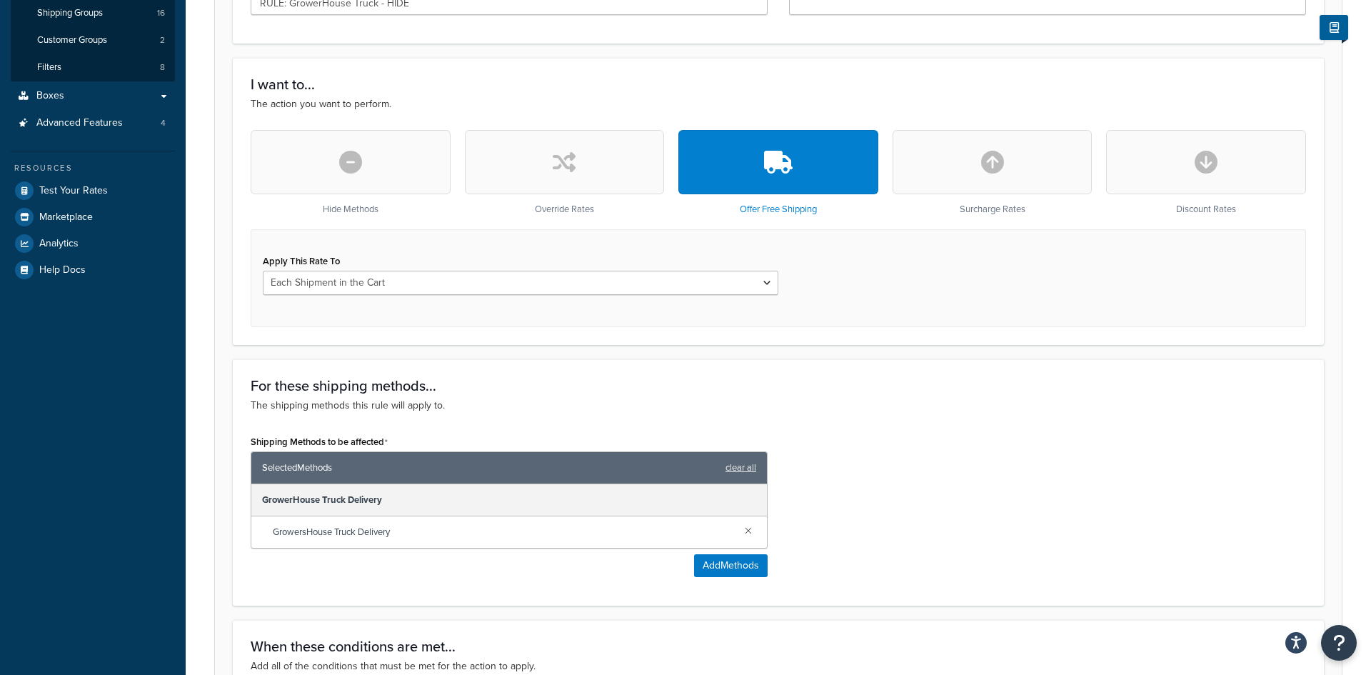
click at [586, 180] on button "button" at bounding box center [565, 162] width 200 height 64
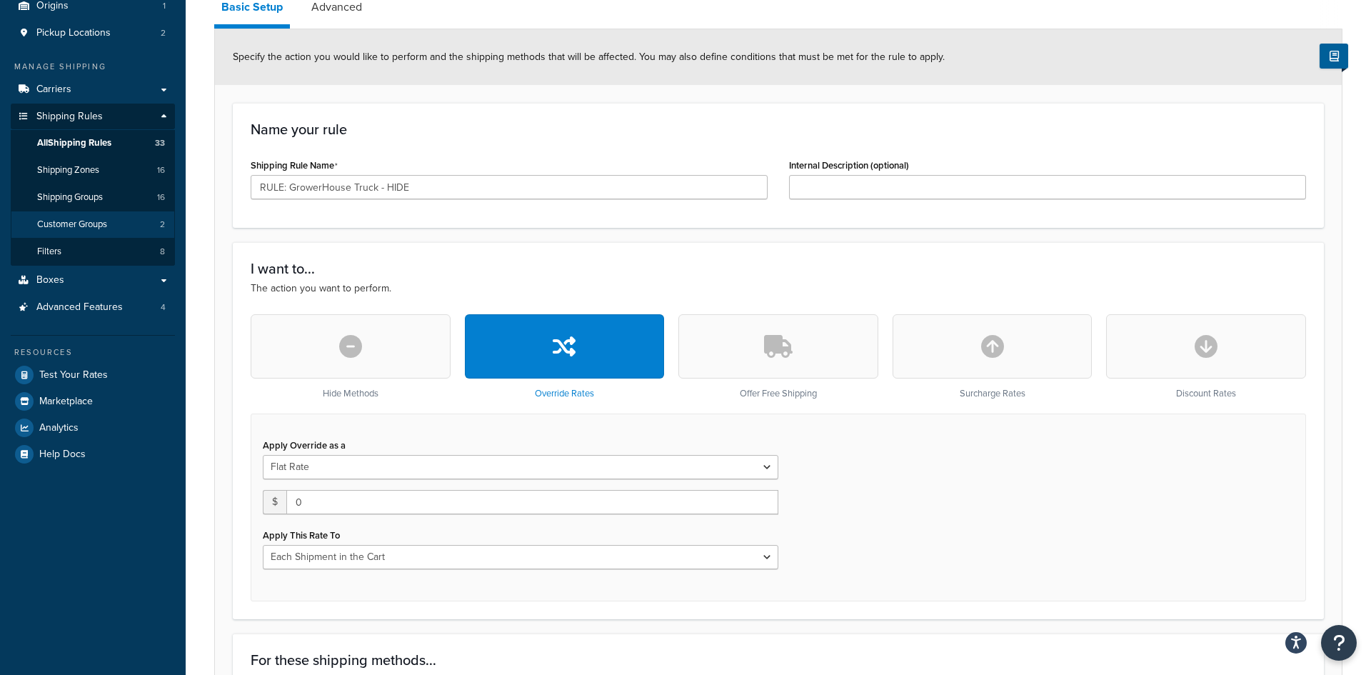
scroll to position [139, 0]
click at [348, 19] on link "Advanced" at bounding box center [336, 8] width 65 height 34
